Goal: Find specific page/section

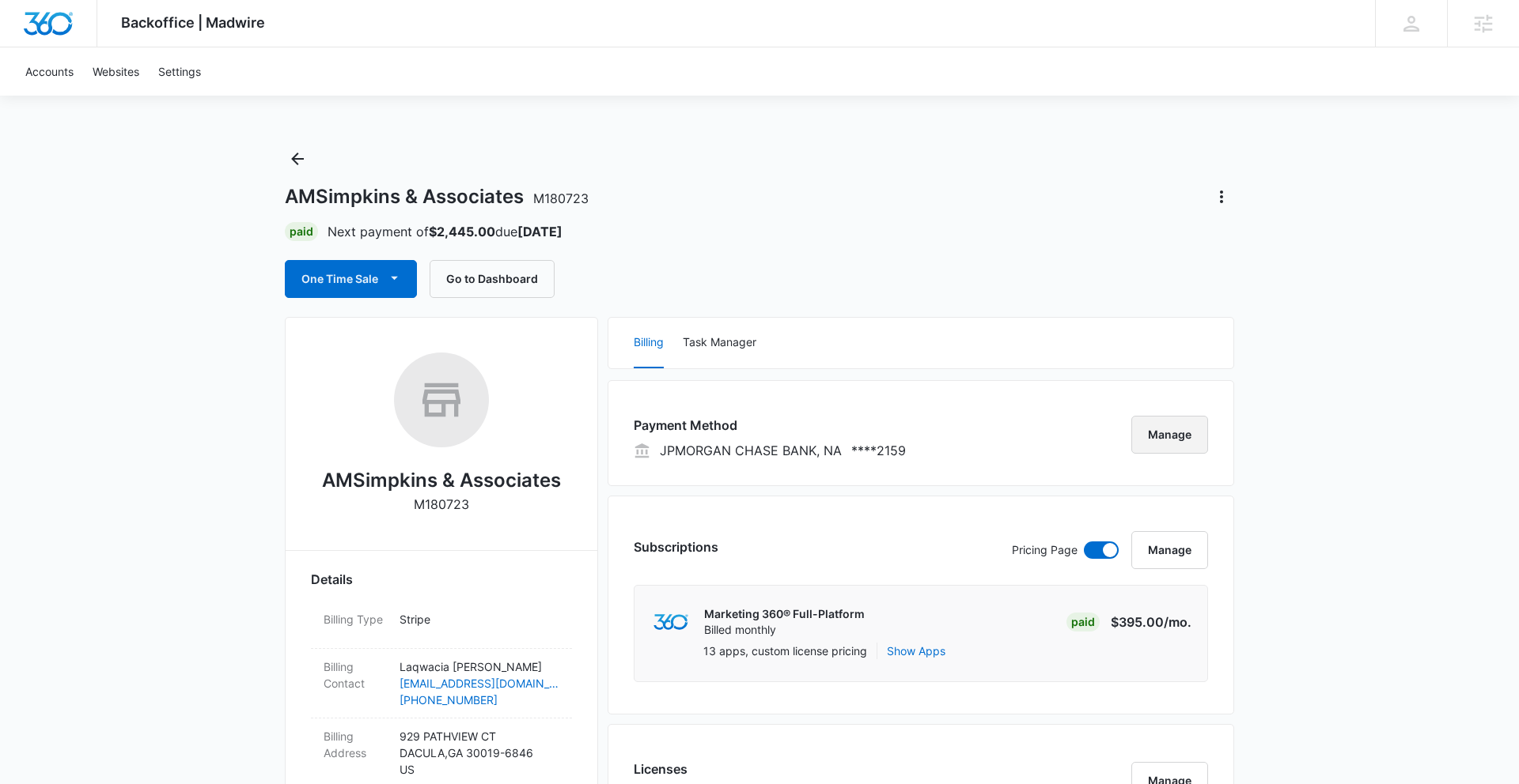
click at [1179, 441] on button "Manage" at bounding box center [1169, 435] width 76 height 38
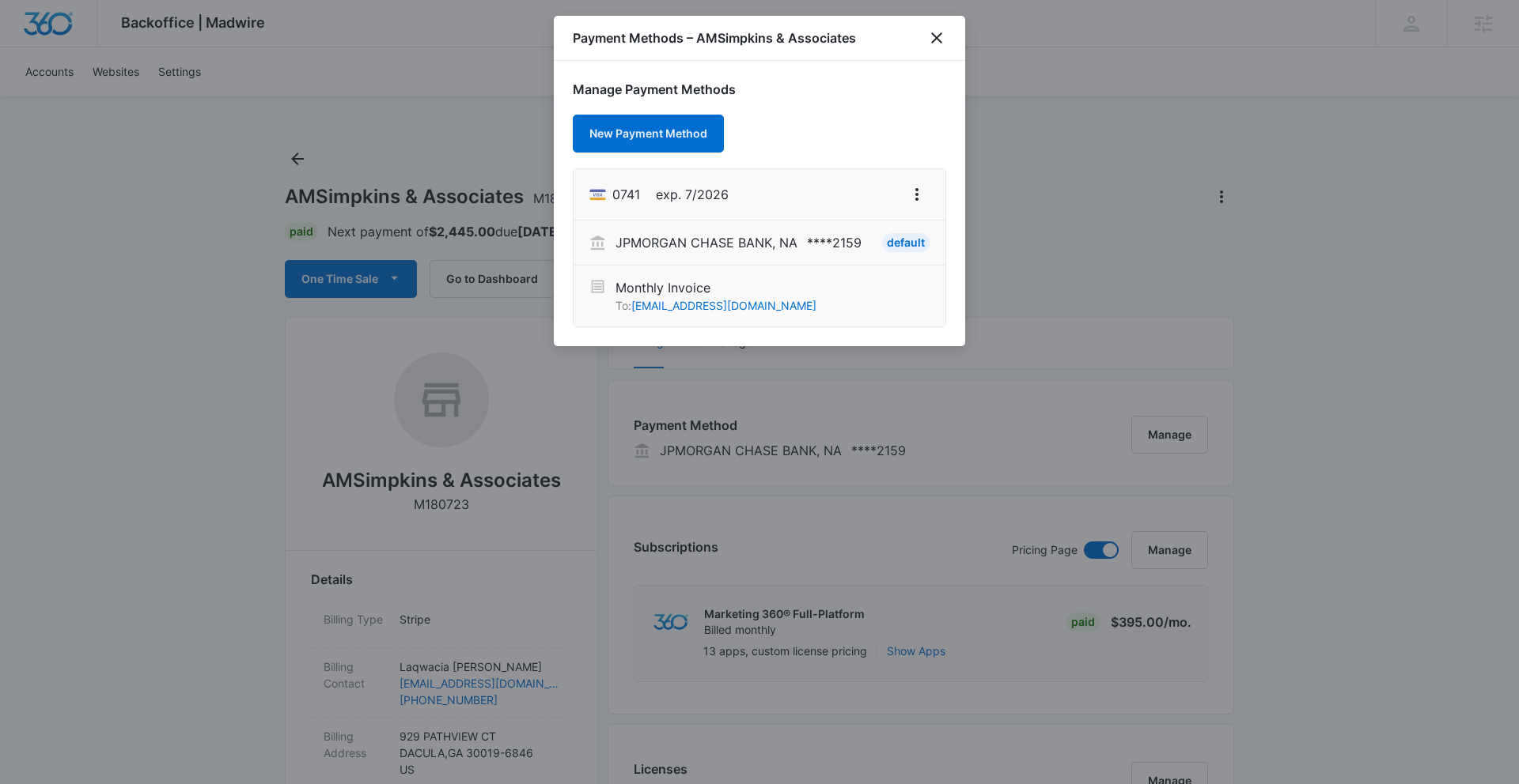
click at [1102, 208] on div at bounding box center [759, 392] width 1519 height 784
